Goal: Browse casually

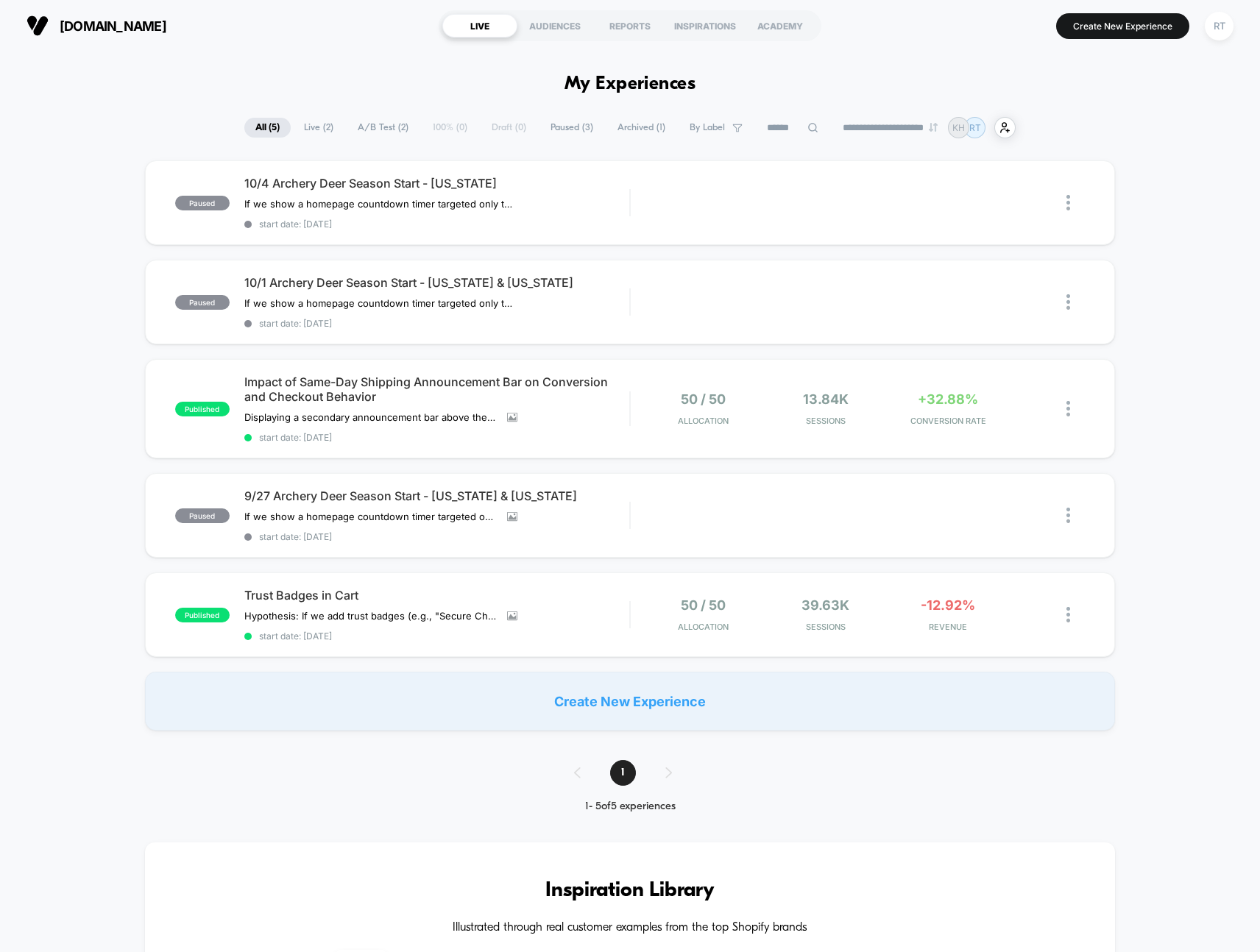
click at [73, 539] on div "paused 10/4 Archery Deer Season Start - Pennsylvania If we show a homepage coun…" at bounding box center [630, 445] width 1260 height 571
